Goal: Check status: Check status

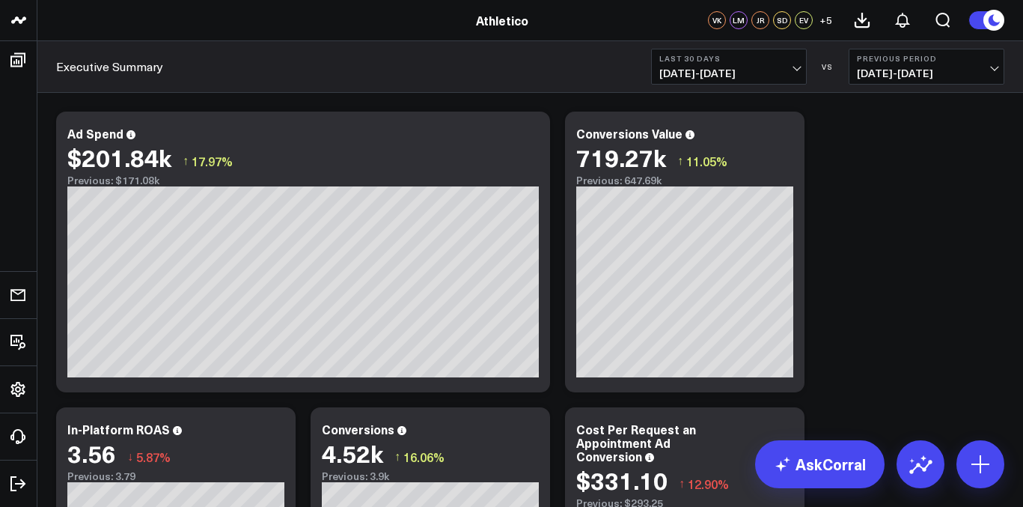
click at [740, 79] on span "[DATE] - [DATE]" at bounding box center [728, 73] width 139 height 12
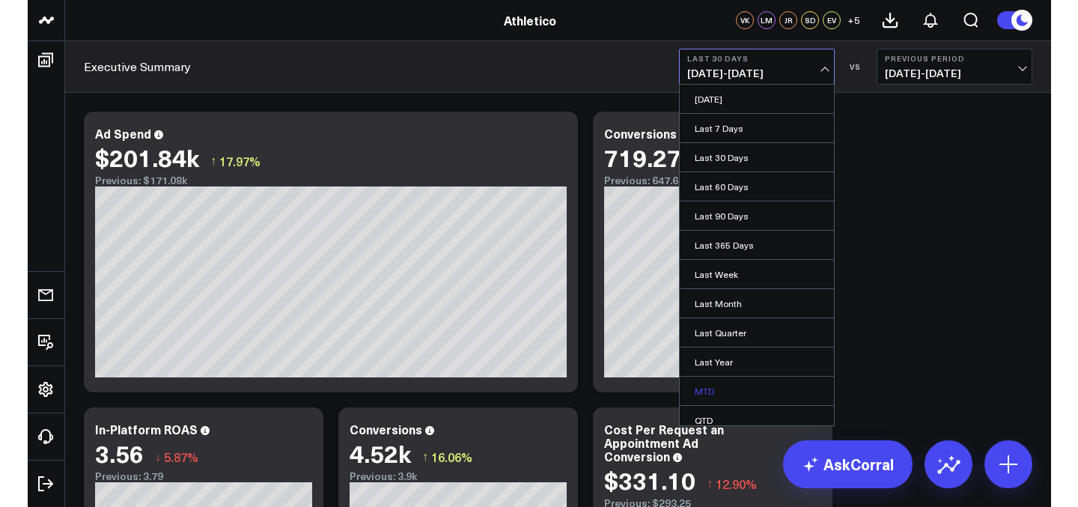
scroll to position [67, 0]
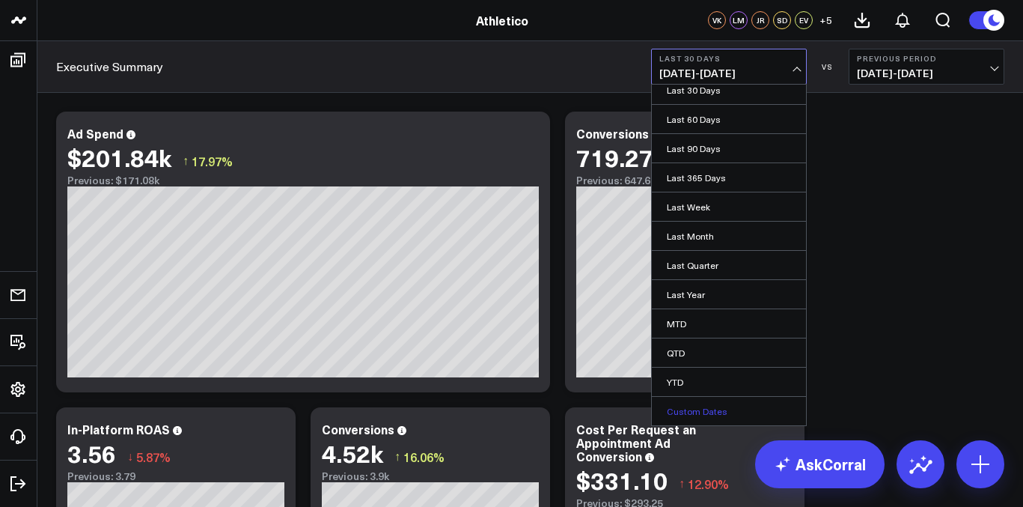
click at [702, 411] on link "Custom Dates" at bounding box center [729, 411] width 154 height 28
select select "7"
select select "2025"
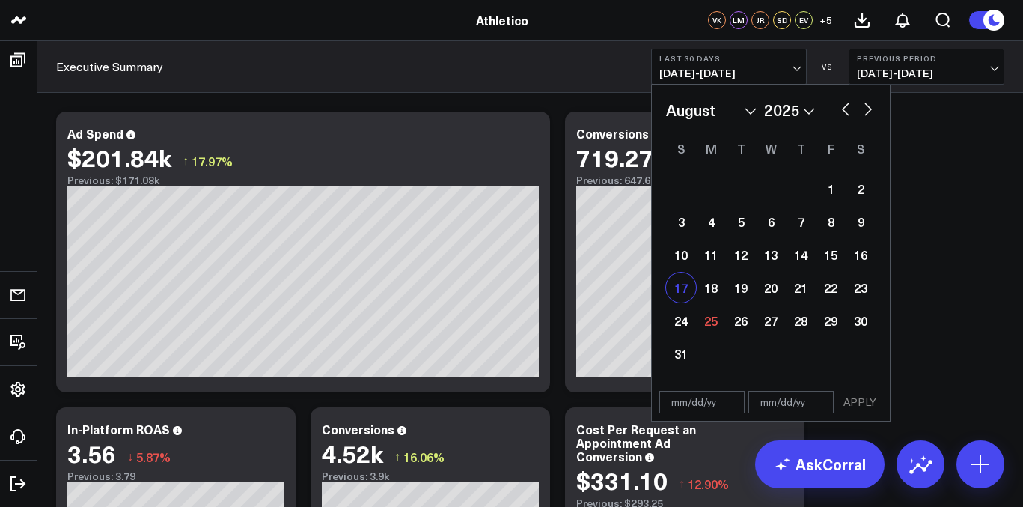
click at [667, 300] on div "17" at bounding box center [681, 287] width 30 height 30
type input "[DATE]"
select select "7"
select select "2025"
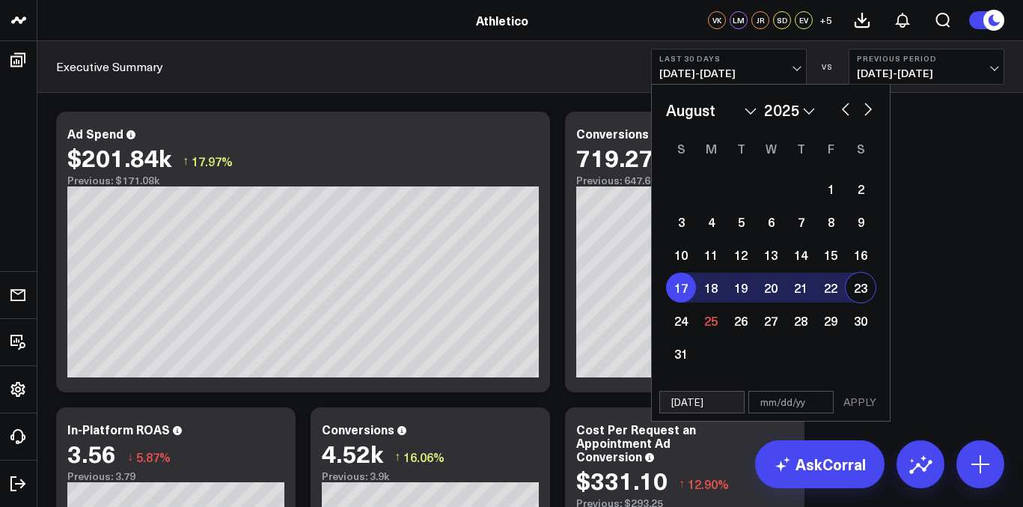
click at [868, 294] on div "23" at bounding box center [861, 287] width 30 height 30
type input "[DATE]"
select select "7"
select select "2025"
click at [867, 397] on button "APPLY" at bounding box center [860, 402] width 45 height 22
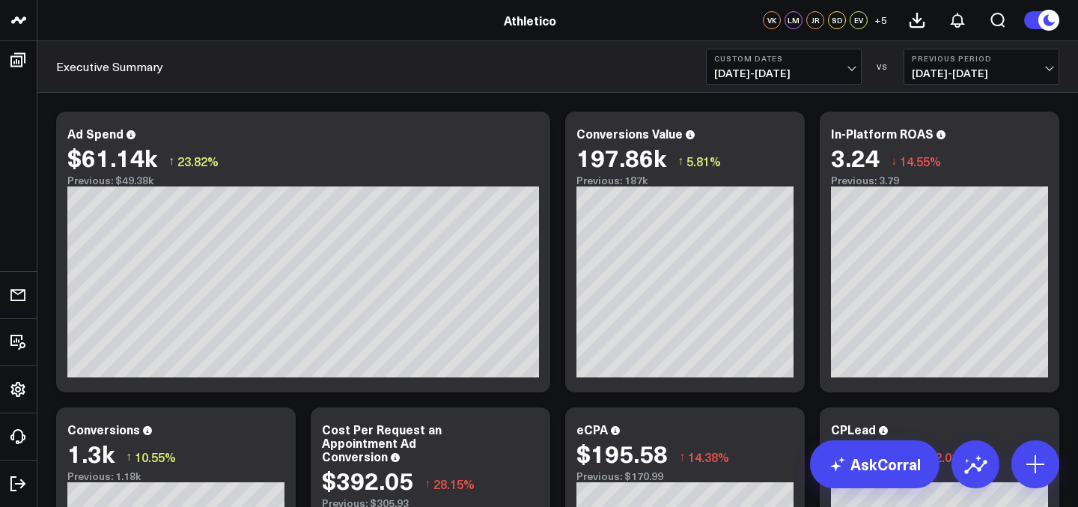
click at [788, 84] on button "Custom Dates [DATE] - [DATE]" at bounding box center [784, 67] width 156 height 36
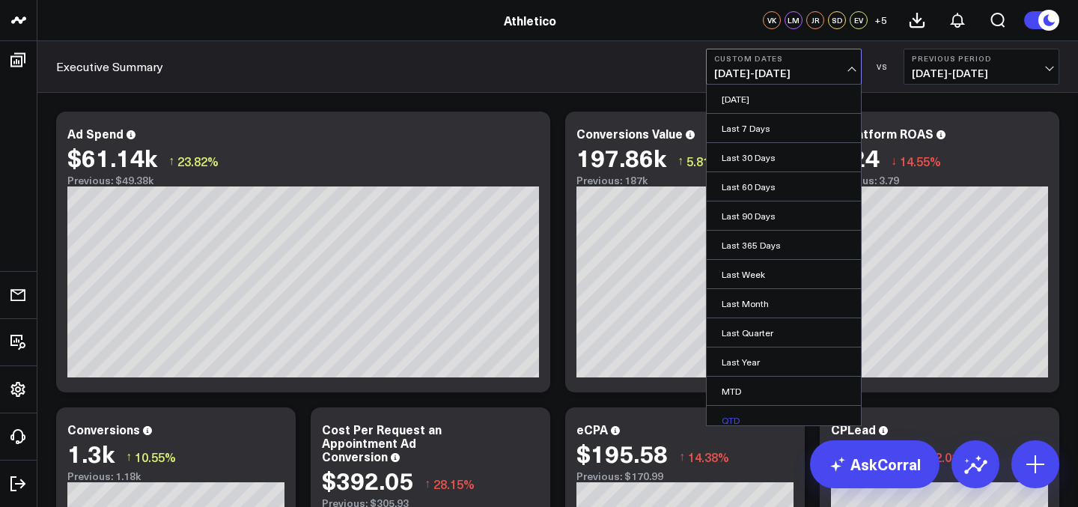
scroll to position [67, 0]
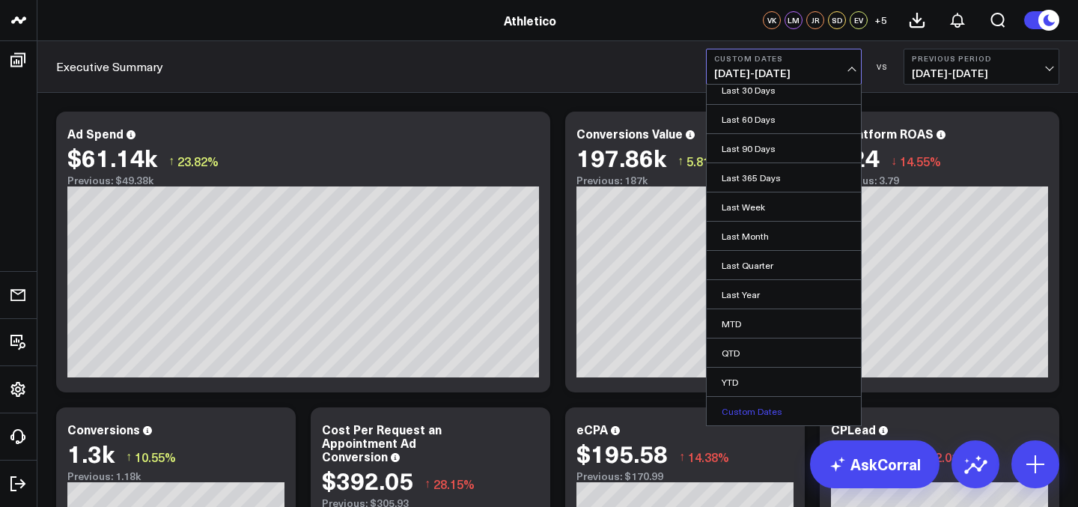
click at [761, 410] on link "Custom Dates" at bounding box center [784, 411] width 154 height 28
select select "7"
select select "2025"
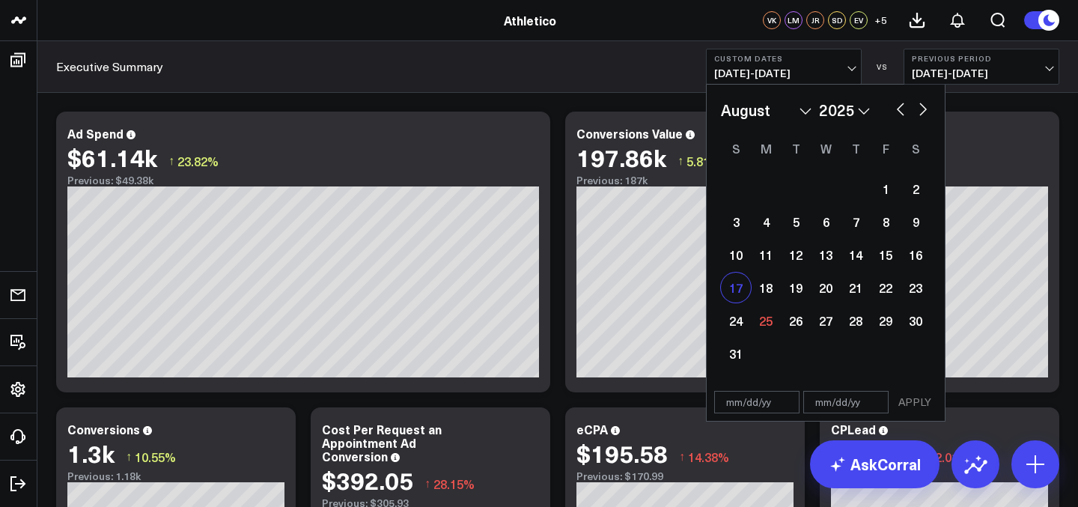
click at [728, 288] on div "17" at bounding box center [736, 287] width 30 height 30
type input "[DATE]"
select select "7"
select select "2025"
